Goal: Find specific page/section: Find specific page/section

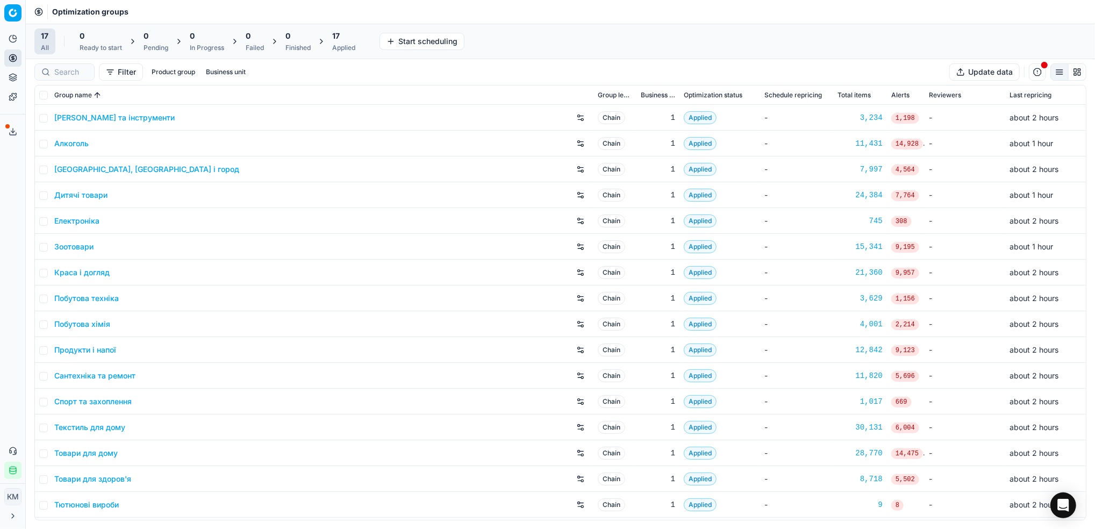
click at [89, 276] on link "Краса і догляд" at bounding box center [81, 272] width 55 height 11
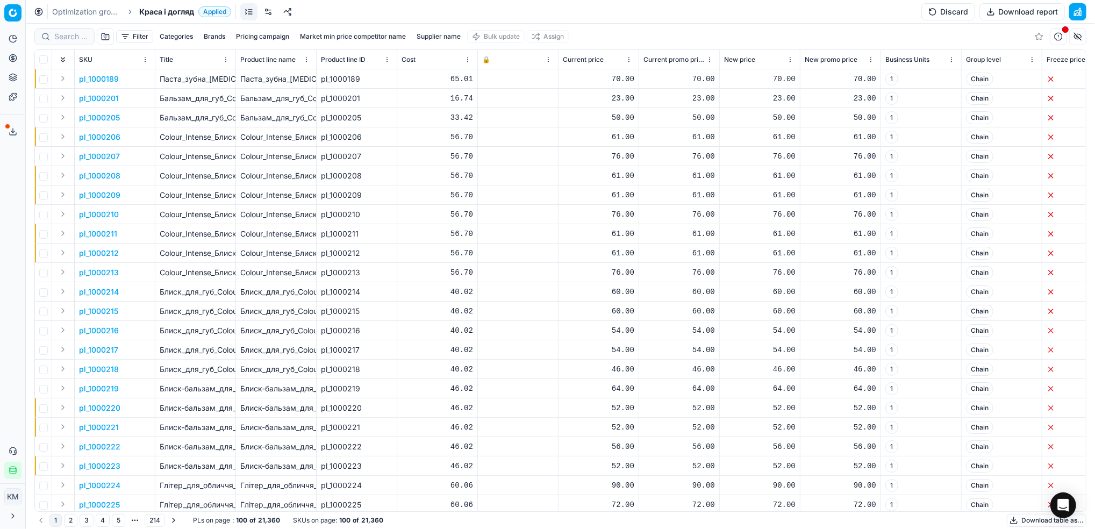
click at [429, 38] on button "Supplier name" at bounding box center [438, 36] width 53 height 13
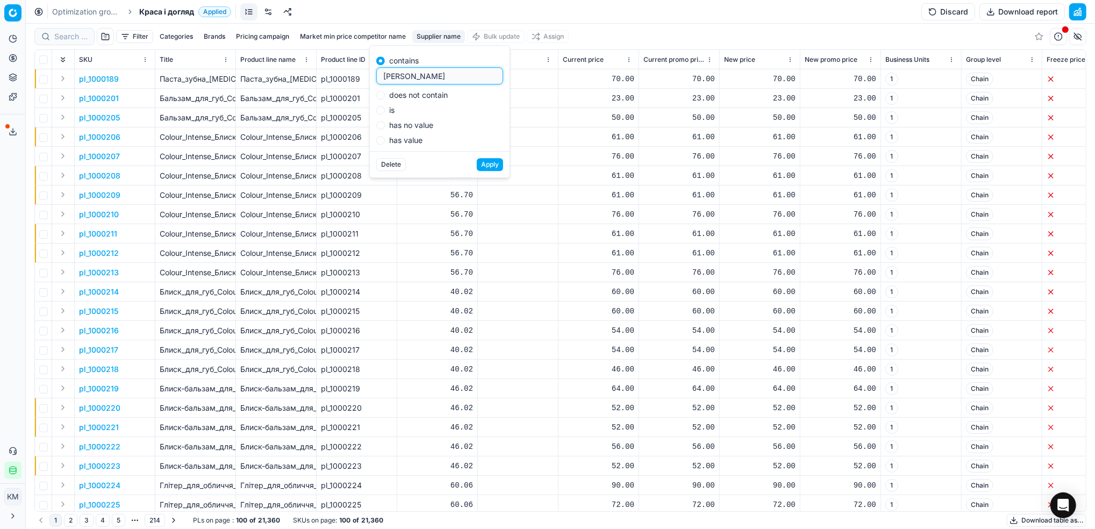
type input "[PERSON_NAME]"
click at [477, 158] on button "Apply" at bounding box center [490, 164] width 26 height 13
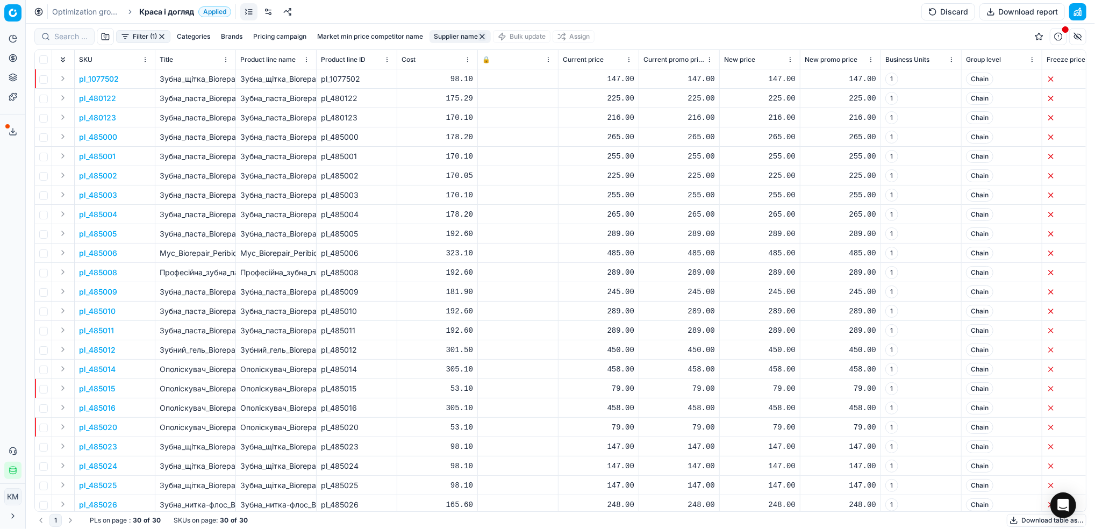
click at [1016, 10] on button "Download report" at bounding box center [1021, 11] width 85 height 17
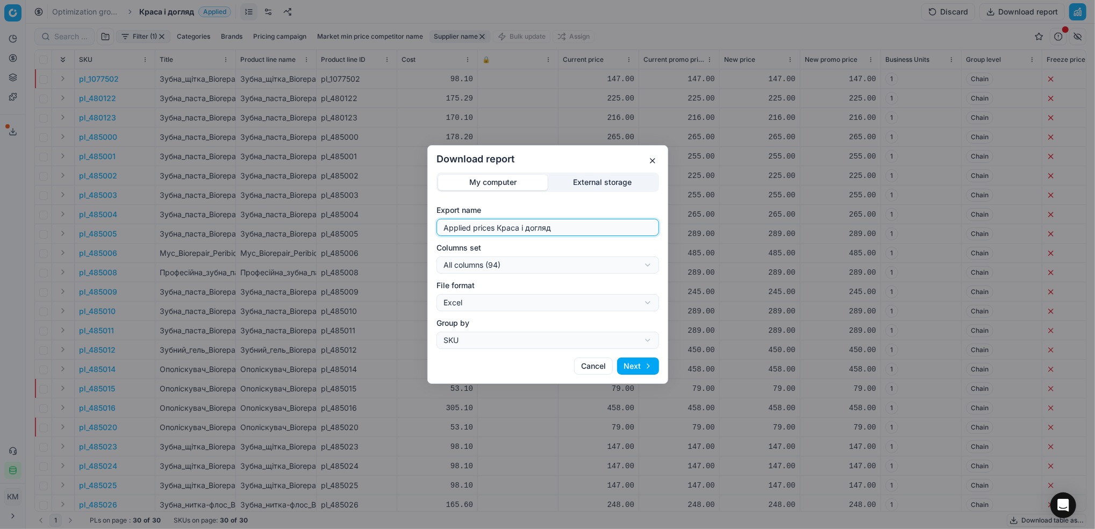
click at [304, 209] on div "Download report My computer External storage Export name Applied prices Краса і…" at bounding box center [547, 264] width 1095 height 529
type input "[PERSON_NAME]"
click at [650, 370] on button "Next" at bounding box center [638, 365] width 42 height 17
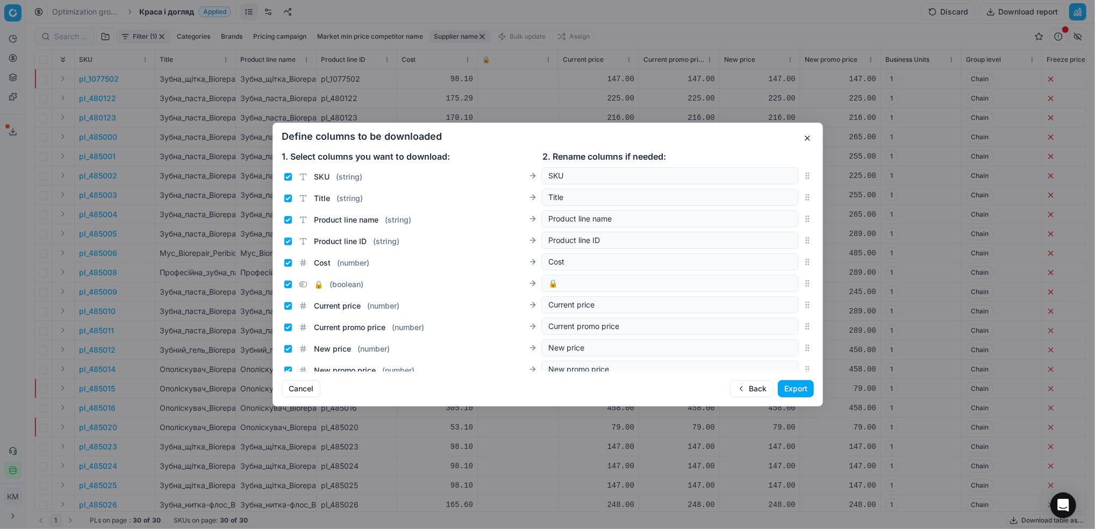
click at [800, 386] on button "Export" at bounding box center [796, 388] width 36 height 17
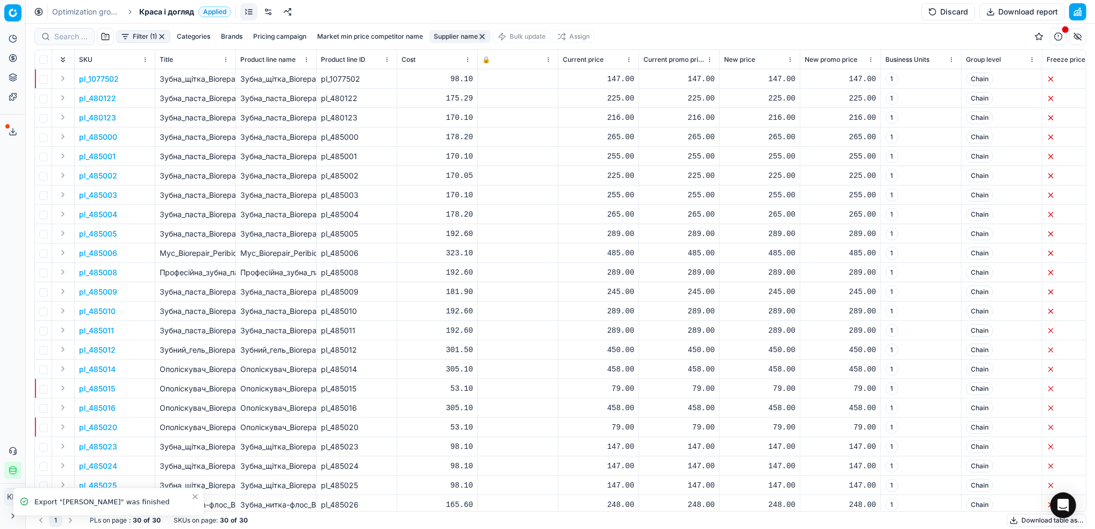
click at [2, 132] on div "Export service 83" at bounding box center [12, 132] width 25 height 26
click at [13, 132] on line at bounding box center [13, 130] width 0 height 4
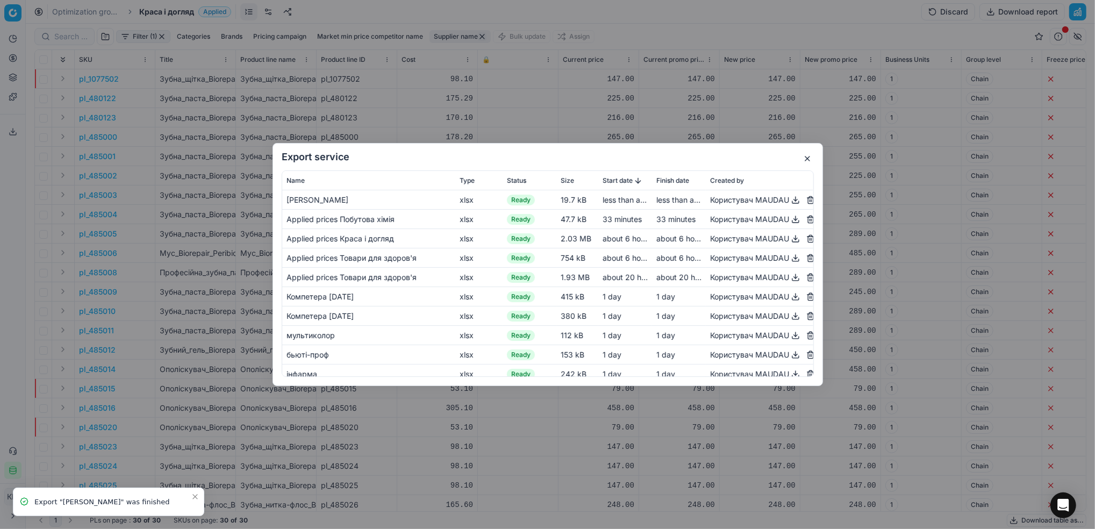
click at [789, 200] on button "button" at bounding box center [795, 199] width 13 height 13
click at [810, 156] on button "button" at bounding box center [807, 158] width 13 height 13
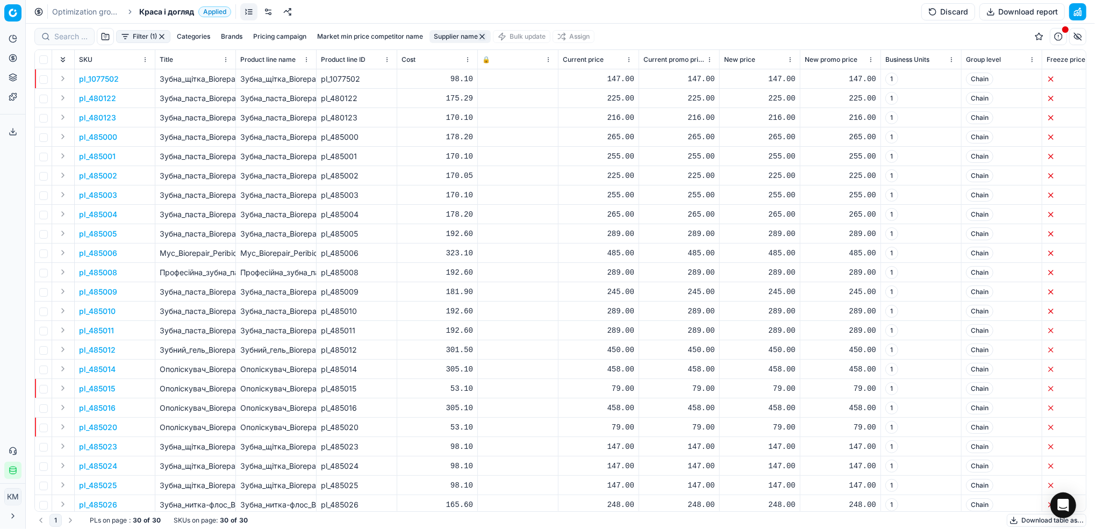
click at [101, 9] on link "Optimization groups" at bounding box center [86, 11] width 69 height 11
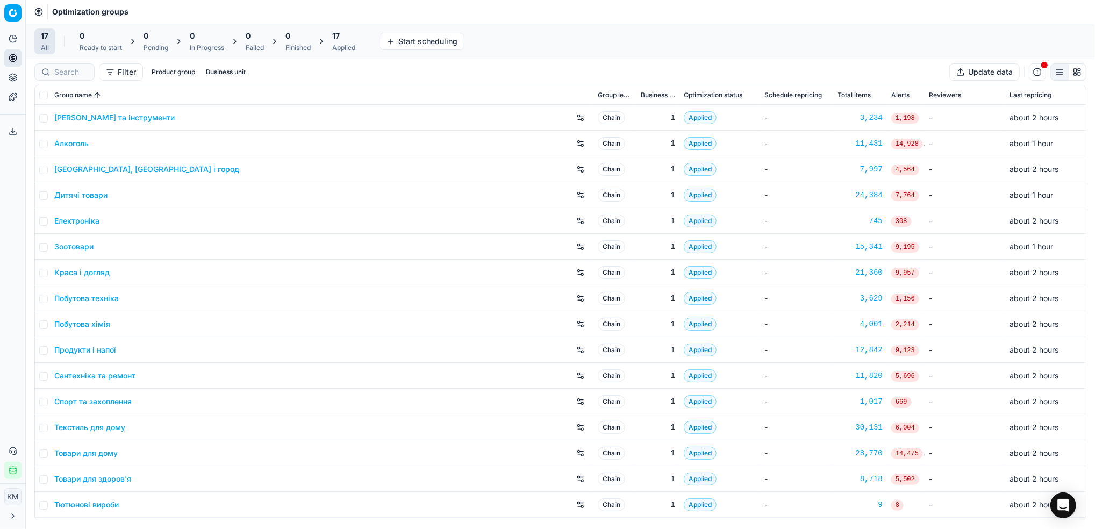
click at [77, 191] on link "Дитячі товари" at bounding box center [80, 195] width 53 height 11
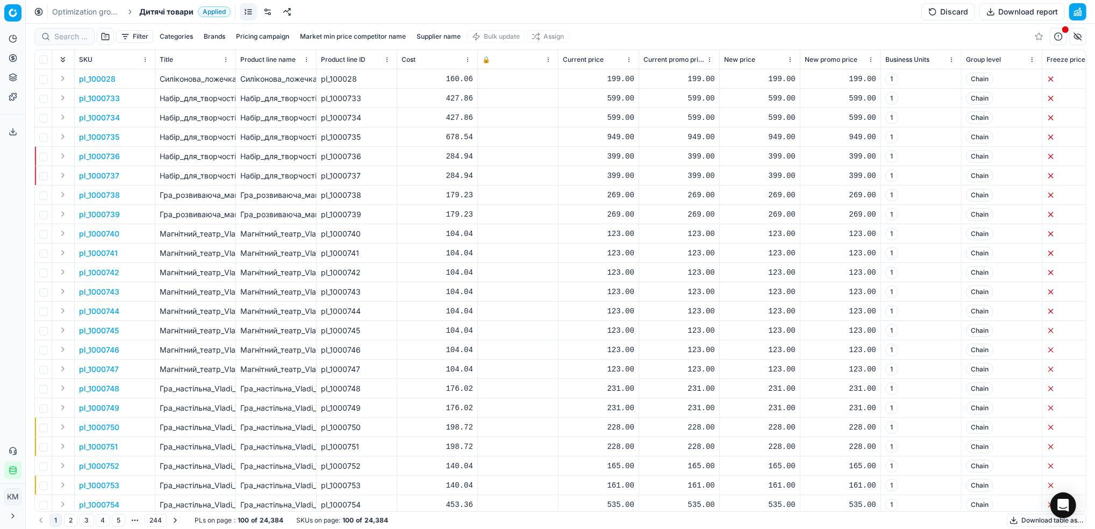
click at [439, 34] on button "Supplier name" at bounding box center [438, 36] width 53 height 13
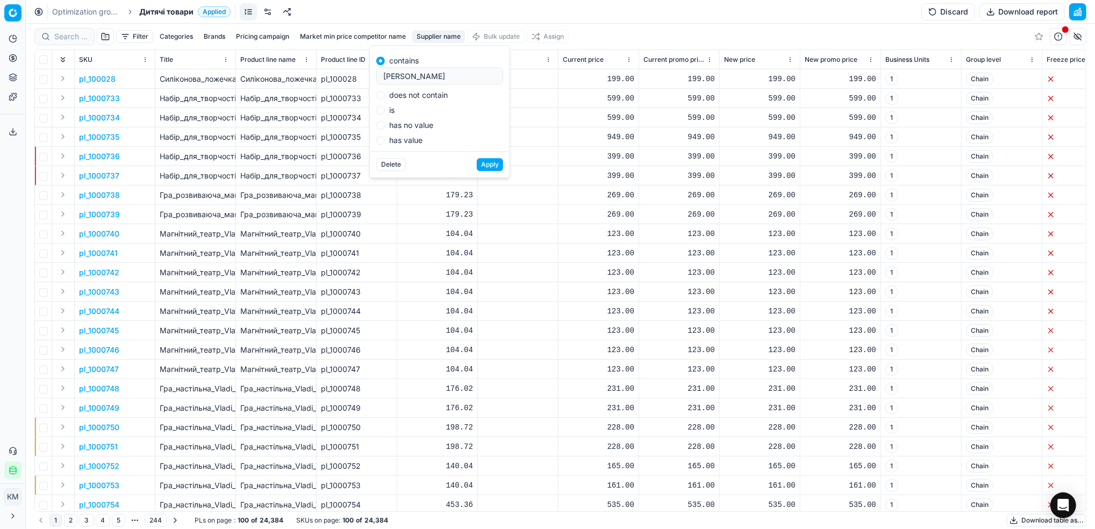
type input "[PERSON_NAME]"
click at [477, 158] on button "Apply" at bounding box center [490, 164] width 26 height 13
